Goal: Transaction & Acquisition: Download file/media

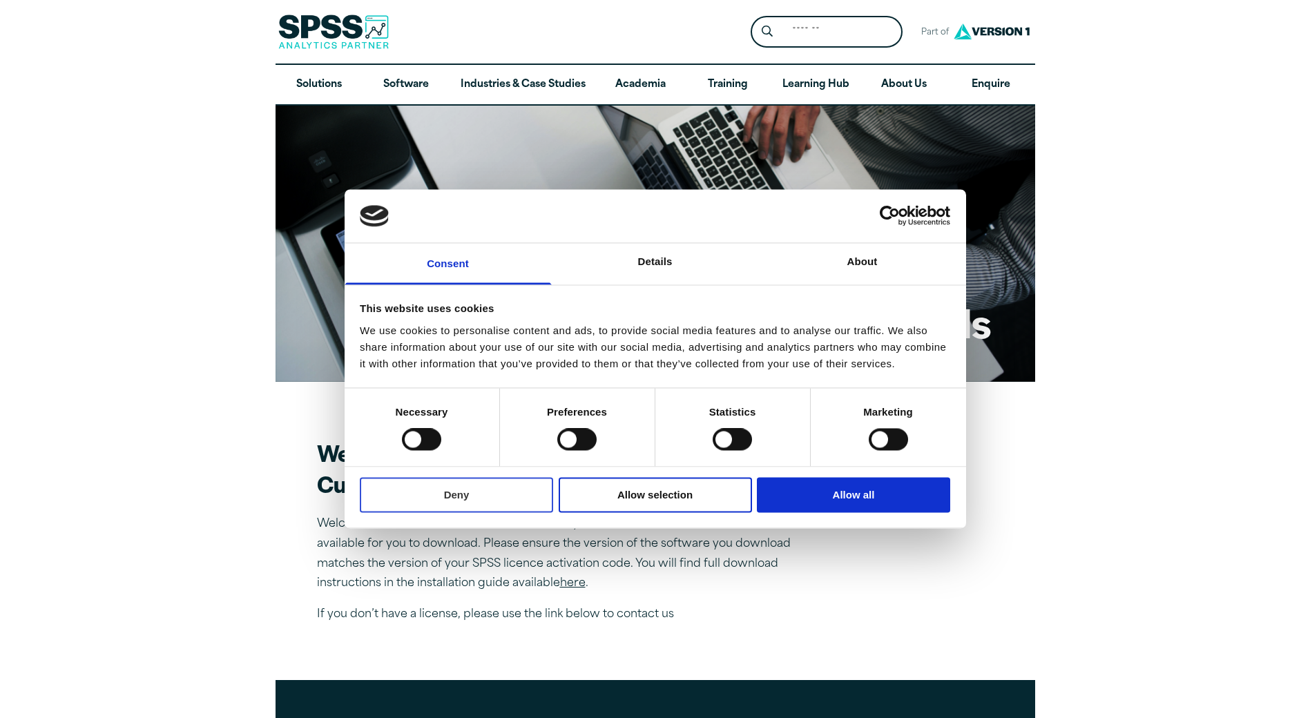
click at [473, 495] on button "Deny" at bounding box center [456, 494] width 193 height 35
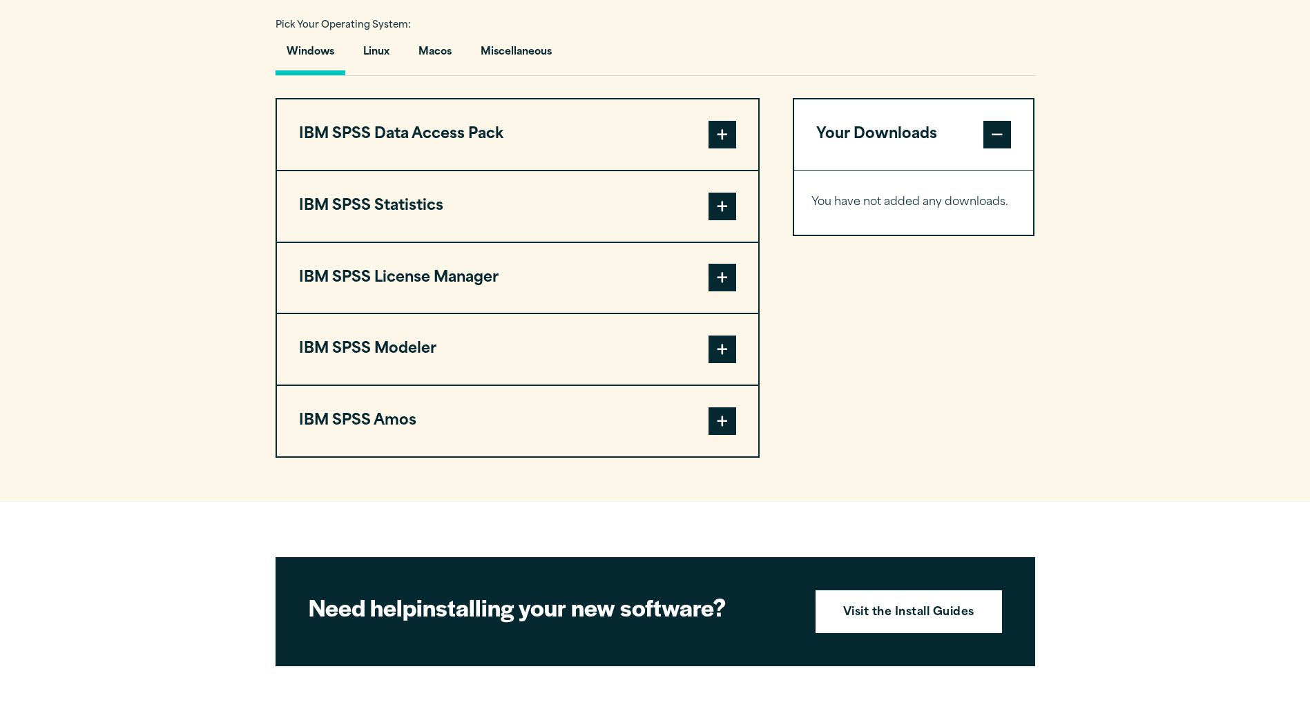
scroll to position [1039, 0]
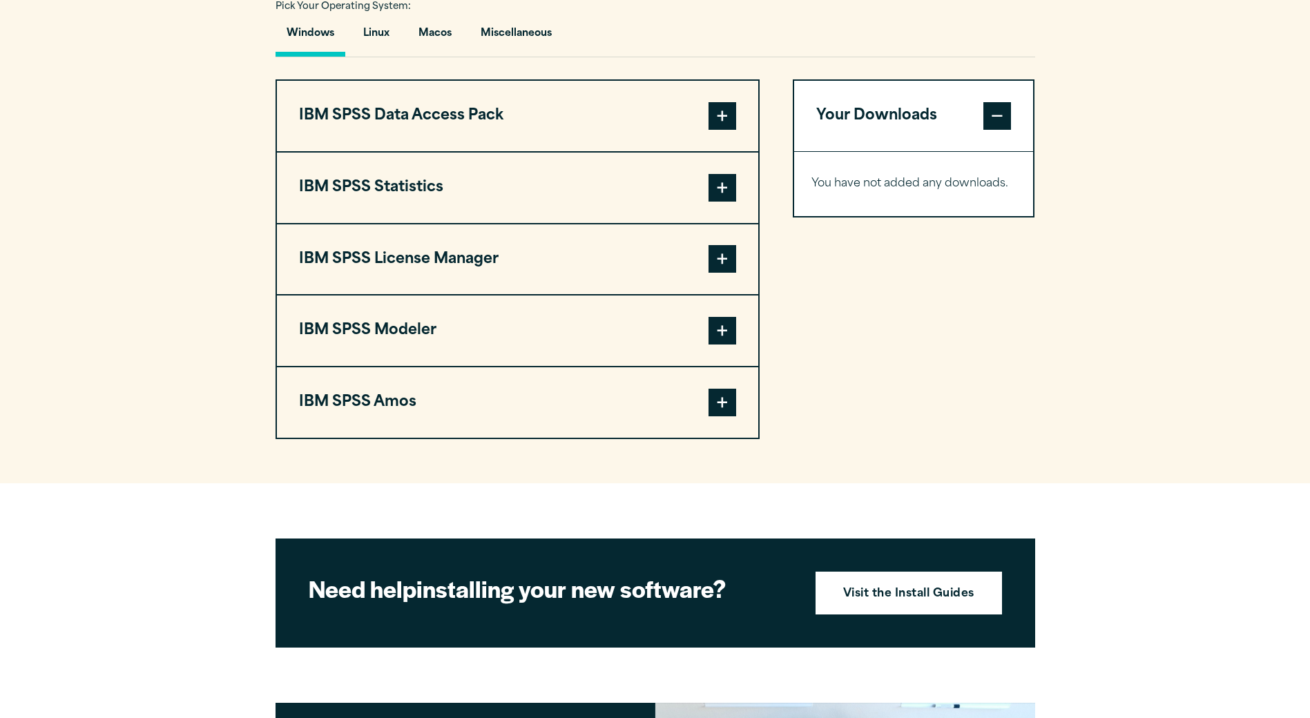
click at [720, 193] on span at bounding box center [723, 188] width 28 height 28
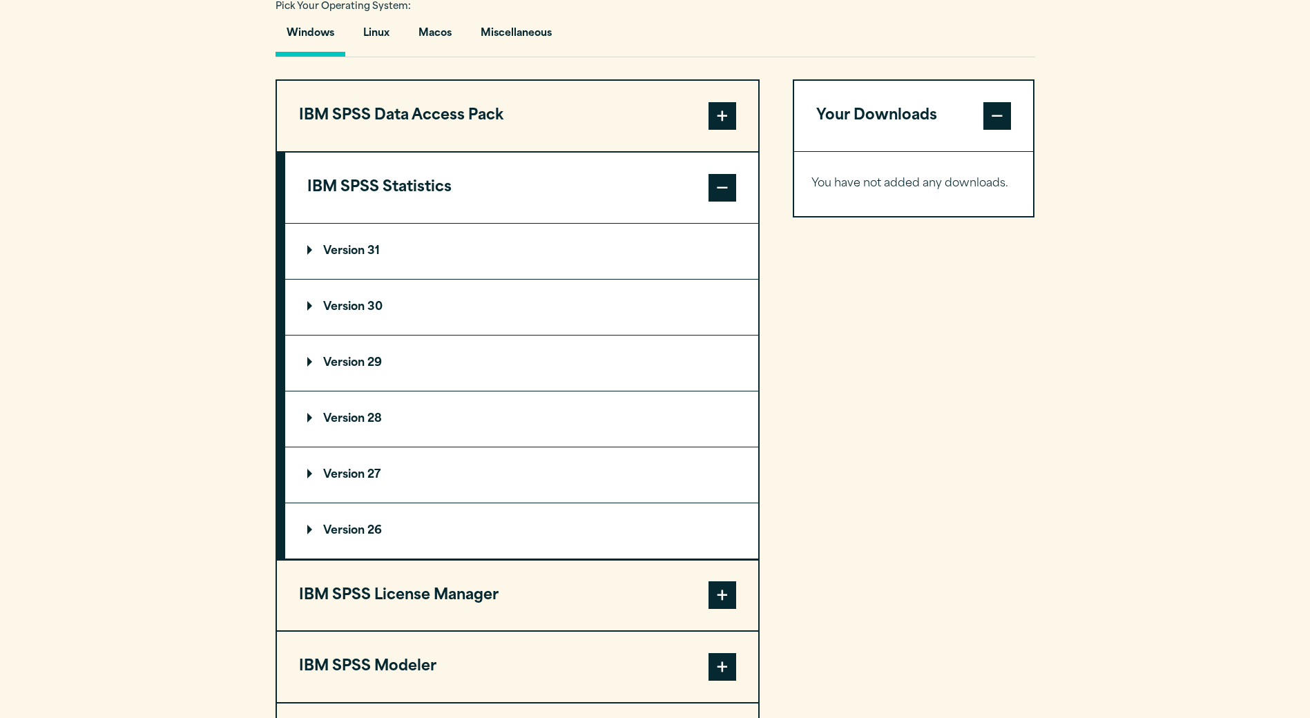
click at [355, 249] on p "Version 31" at bounding box center [343, 251] width 73 height 11
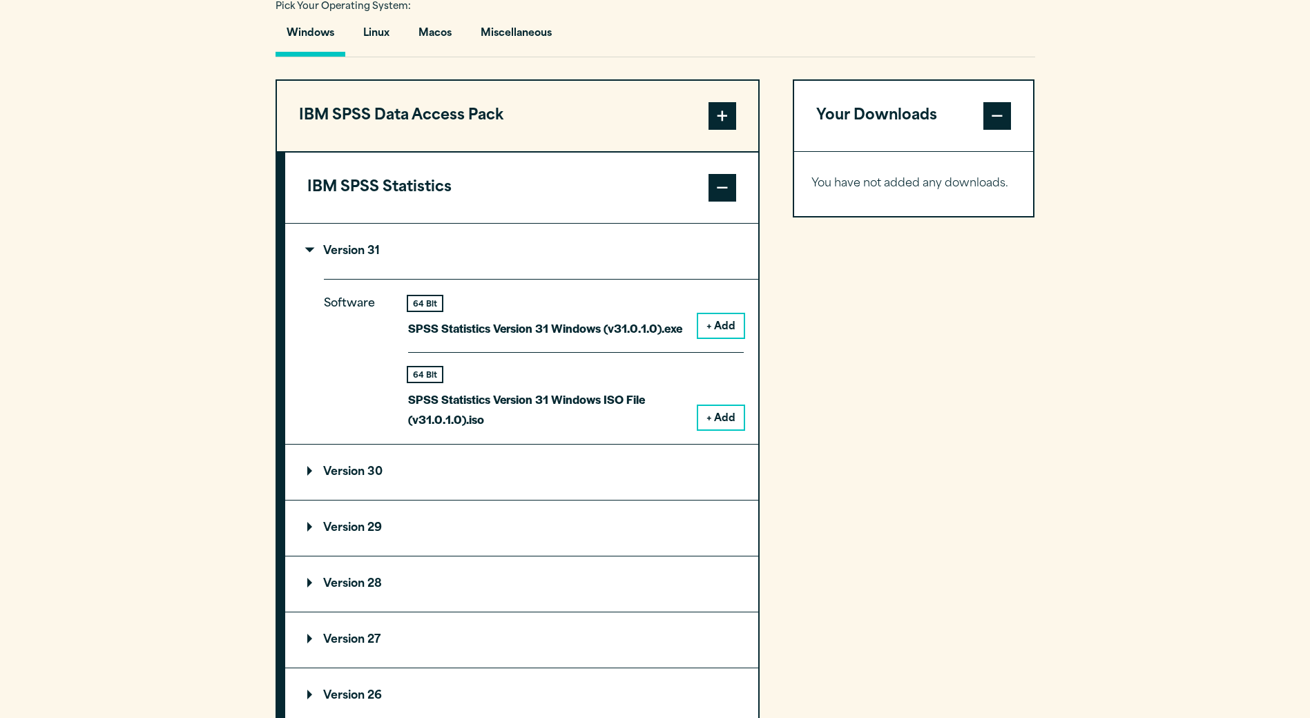
click at [366, 527] on p "Version 29" at bounding box center [344, 528] width 75 height 11
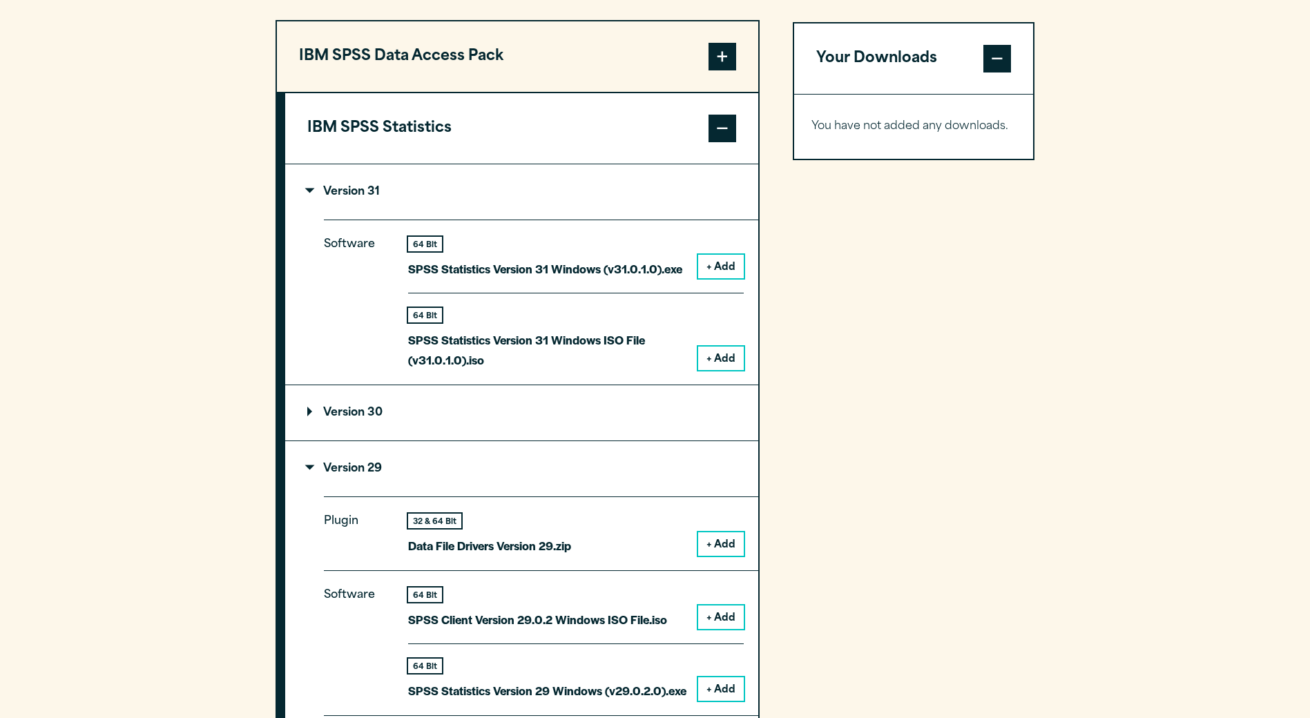
scroll to position [1077, 0]
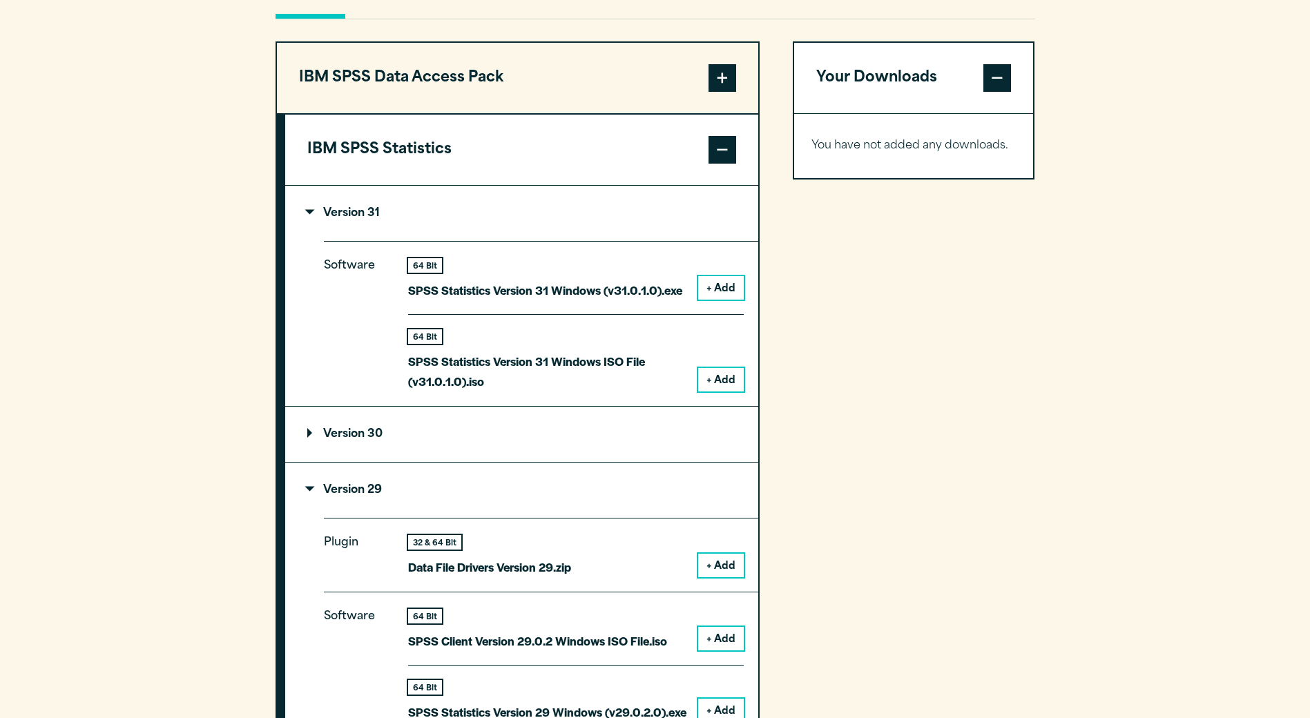
click at [733, 285] on button "+ Add" at bounding box center [721, 287] width 46 height 23
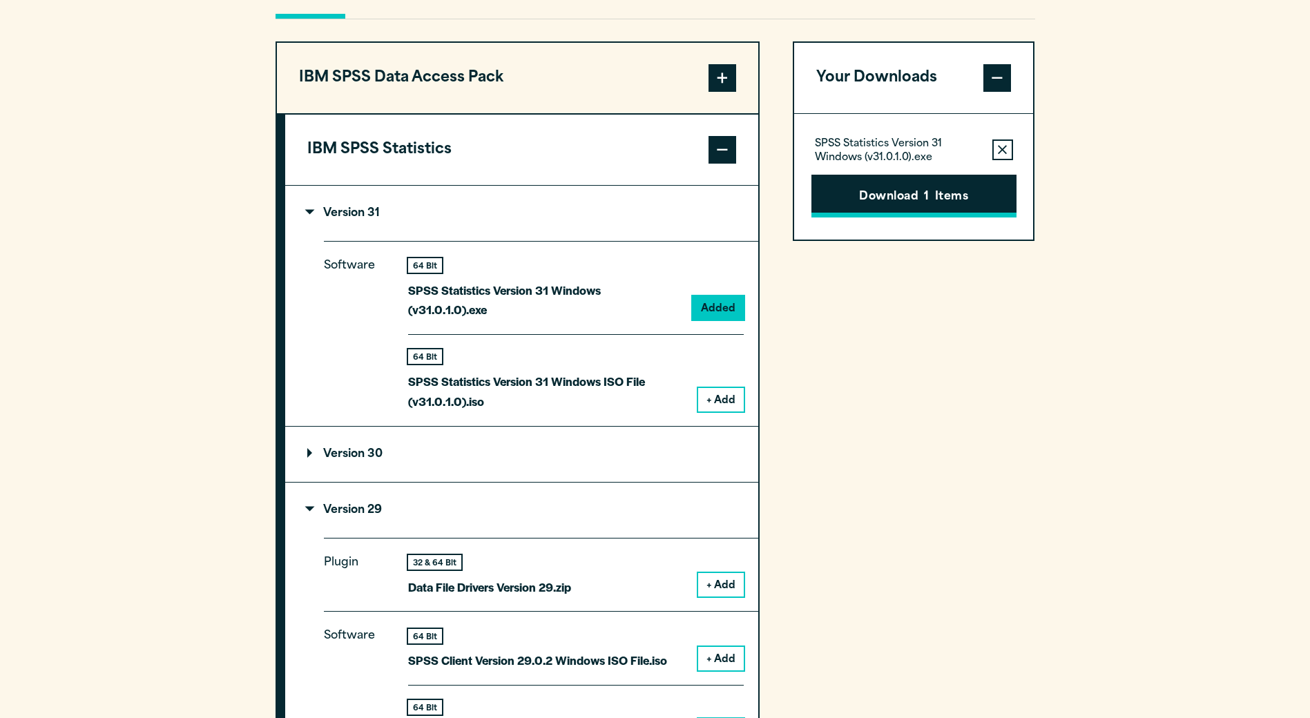
click at [864, 202] on button "Download 1 Items" at bounding box center [913, 196] width 205 height 43
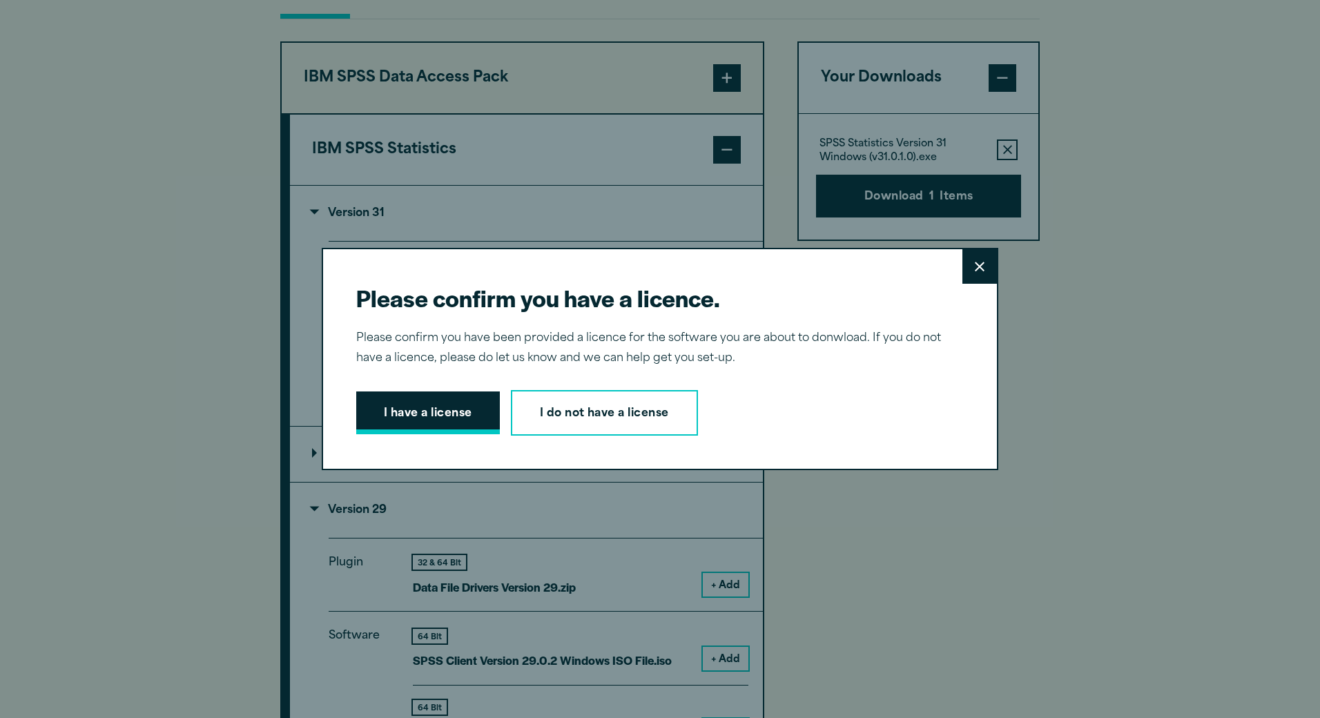
click at [459, 414] on button "I have a license" at bounding box center [428, 413] width 144 height 43
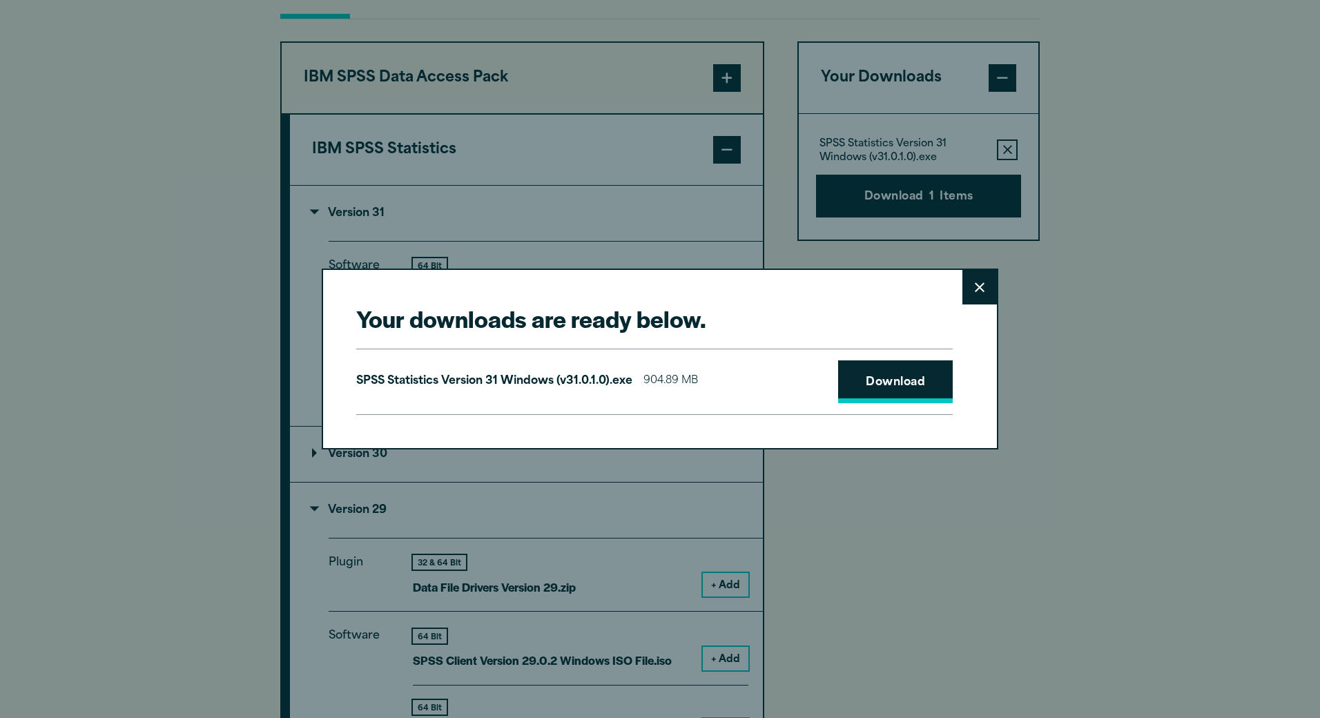
click at [861, 382] on link "Download" at bounding box center [895, 381] width 115 height 43
click at [809, 196] on div "Your downloads are ready below. Close SPSS Statistics Version 31 Windows (v31.0…" at bounding box center [660, 359] width 1320 height 718
